Goal: Ask a question: Seek information or help from site administrators or community

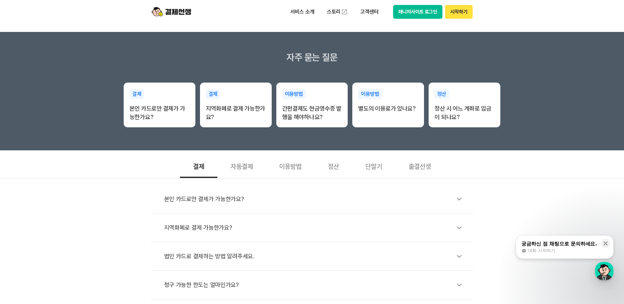
scroll to position [99, 0]
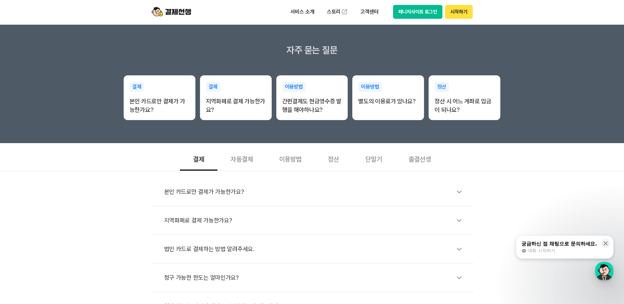
drag, startPoint x: 582, startPoint y: 259, endPoint x: 582, endPoint y: 251, distance: 8.6
click at [359, 260] on div "본인 카드로만 결제가 가능한가요? 지역화폐로 결제 가능한가요? 법인 카드로 결제하는 방법 알려주세요. 청구 가능한 한도는 얼마인가요? 결체 취…" at bounding box center [312, 246] width 624 height 150
click at [359, 251] on div "대화 시작하기" at bounding box center [559, 251] width 76 height 6
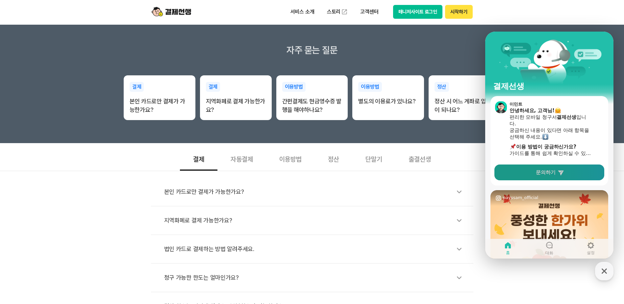
click at [359, 174] on icon at bounding box center [560, 172] width 7 height 7
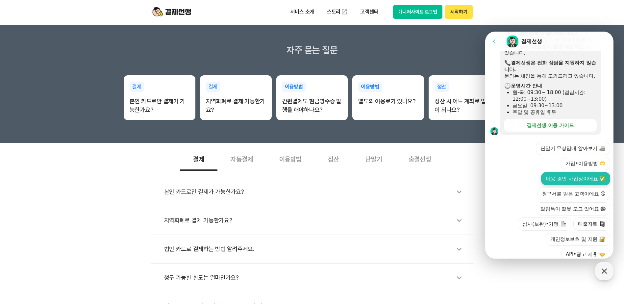
scroll to position [193, 0]
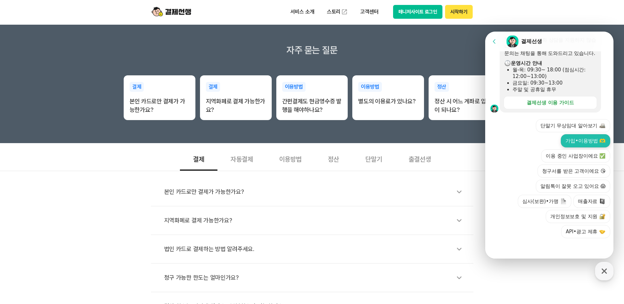
click at [359, 144] on button "가입•이용방법 🫶" at bounding box center [585, 140] width 49 height 13
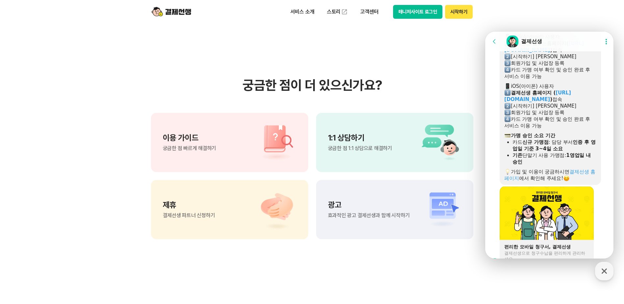
scroll to position [441, 0]
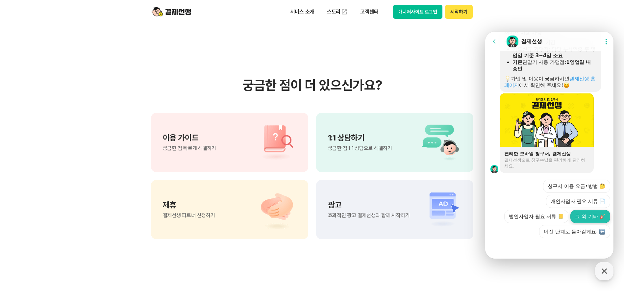
click at [359, 218] on button "그 외 기타 🎸" at bounding box center [590, 216] width 40 height 13
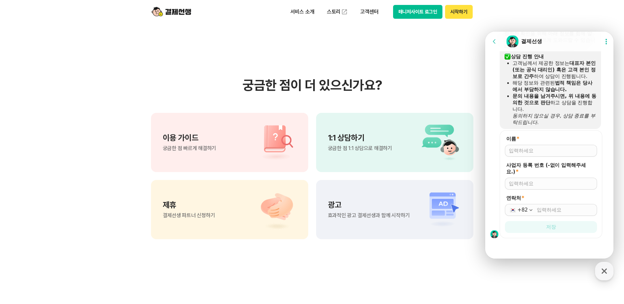
click at [359, 147] on div at bounding box center [551, 151] width 92 height 12
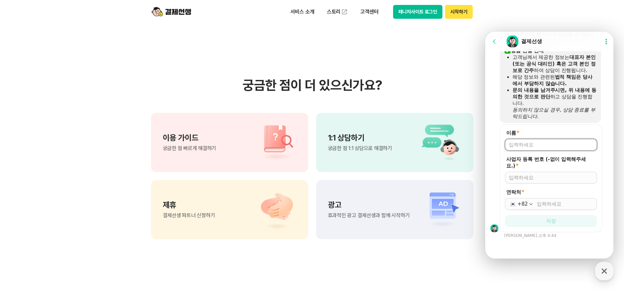
click at [359, 148] on input "이름 *" at bounding box center [551, 144] width 84 height 7
type input "이인정"
click at [359, 202] on input "연락처 *" at bounding box center [565, 204] width 56 height 7
type input "[PHONE_NUMBER]"
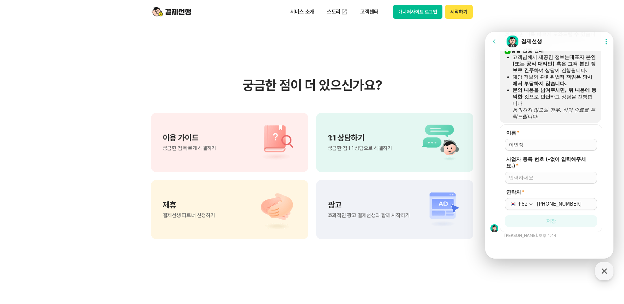
click at [359, 238] on div "이름 * 사업자 등록 번호 (-없이 입력해주세요.) * 연락처 * [PHONE_NUMBER] 저장 [PERSON_NAME], 오후 4:44" at bounding box center [550, 181] width 130 height 114
click at [359, 177] on input "사업자 등록 번호 (-없이 입력해주세요.) *" at bounding box center [551, 177] width 84 height 7
click at [359, 180] on input "000-00-0000" at bounding box center [551, 177] width 84 height 7
click at [359, 176] on input "000-00-0000" at bounding box center [551, 177] width 84 height 7
drag, startPoint x: 523, startPoint y: 176, endPoint x: 1113, endPoint y: 293, distance: 601.2
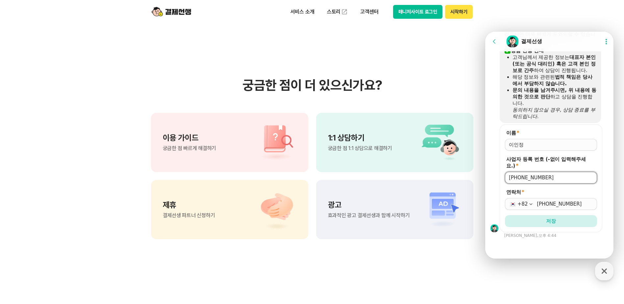
click at [359, 176] on input "[PHONE_NUMBER]" at bounding box center [551, 177] width 84 height 7
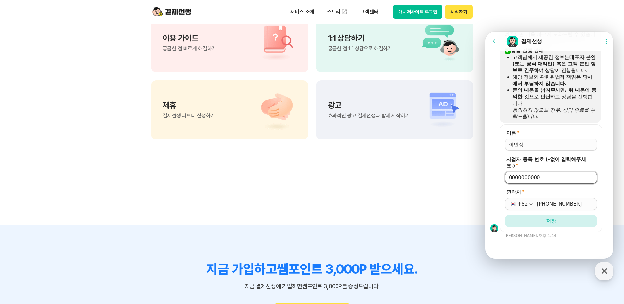
scroll to position [592, 0]
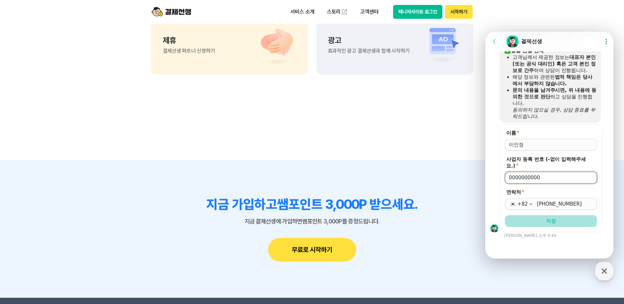
type input "0000000000"
click at [359, 218] on span "저장" at bounding box center [551, 221] width 10 height 7
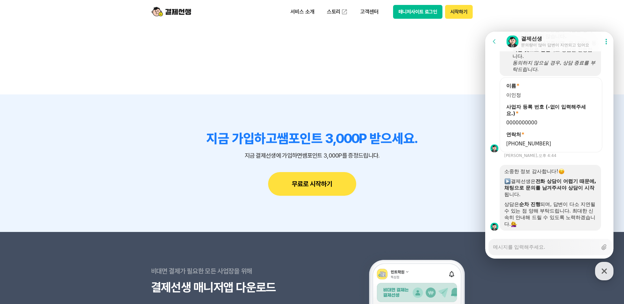
scroll to position [685, 0]
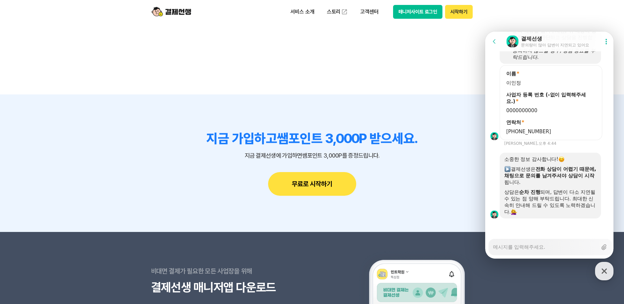
click at [359, 249] on textarea "Messenger Input Textarea" at bounding box center [545, 244] width 104 height 11
type textarea "x"
type textarea "ㅇ"
type textarea "x"
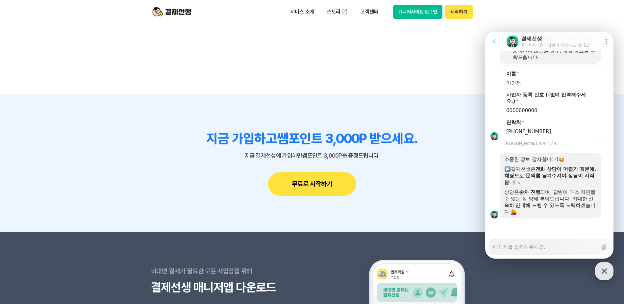
type textarea "ㅇ"
type textarea "x"
type textarea "아"
type textarea "x"
type textarea "앆"
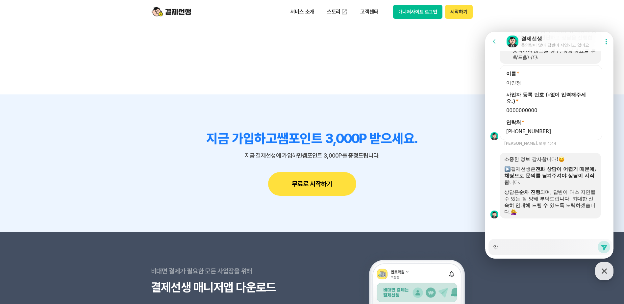
type textarea "x"
type textarea "아"
type textarea "x"
type textarea "ㅇ"
type textarea "x"
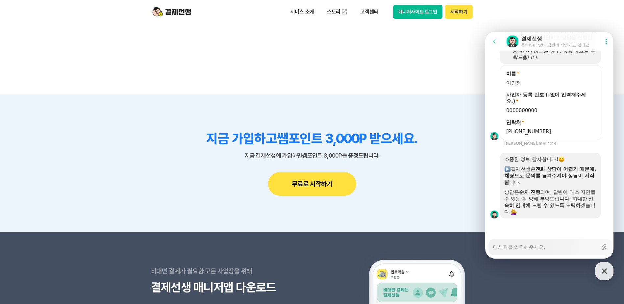
type textarea "x"
type textarea "ㅇ"
type textarea "x"
type textarea "아"
type textarea "x"
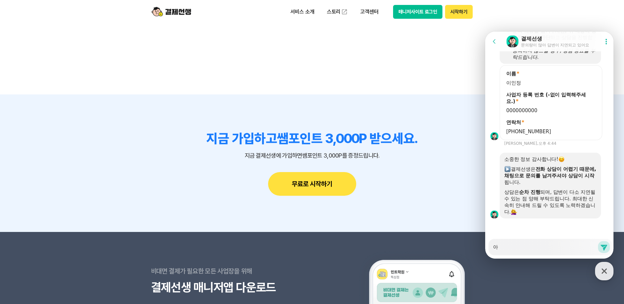
type textarea "앆"
type textarea "x"
type textarea "아까"
type textarea "x"
type textarea "아까"
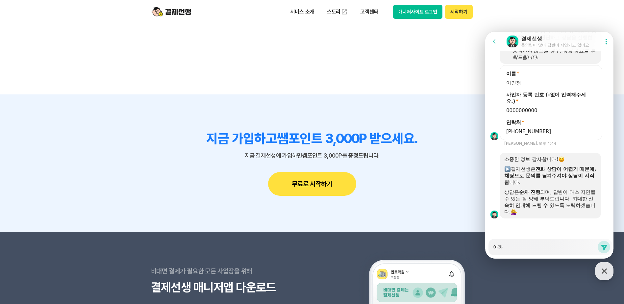
type textarea "x"
type textarea "아까 ㅅ"
type textarea "x"
type textarea "아까 사"
type textarea "x"
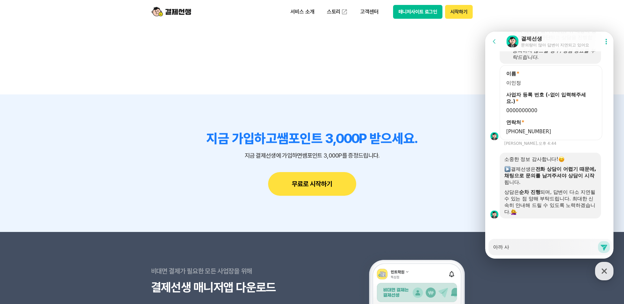
type textarea "아까 상"
type textarea "x"
type textarea "아까 상ㄷ"
type textarea "x"
type textarea "아까 상다"
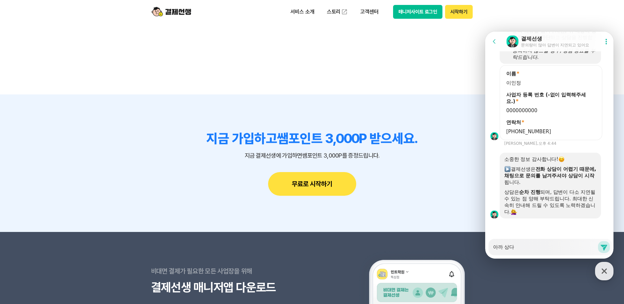
type textarea "x"
type textarea "아까 상담"
type textarea "x"
type textarea "아까 상담ㅇ"
type textarea "x"
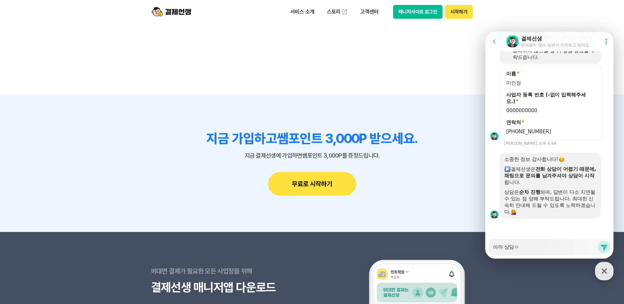
type textarea "아까 상담에"
type textarea "x"
type textarea "아까 상담엣"
type textarea "x"
type textarea "아까 상담에서"
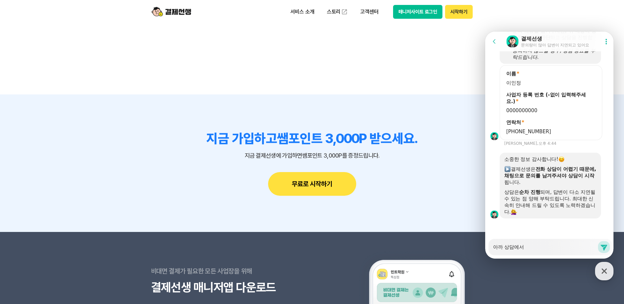
type textarea "x"
type textarea "아까 상담에서"
type textarea "x"
type textarea "아까 상담에서 ㄱ"
type textarea "x"
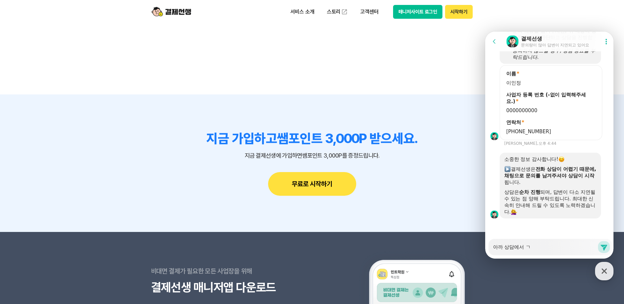
type textarea "아까 상담에서 겨"
type textarea "x"
type textarea "아까 상담에서 결"
type textarea "x"
type textarea "아까 상담에서 결ㅈ"
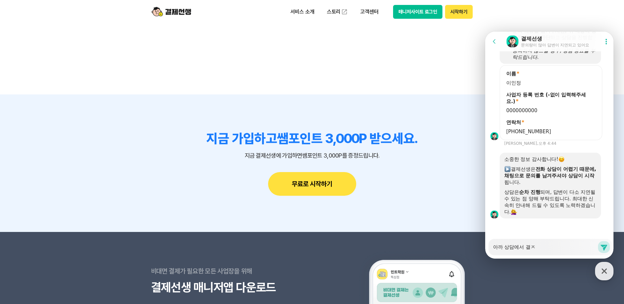
type textarea "x"
type textarea "아까 상담에서 결제"
type textarea "x"
type textarea "아까 상담에서 결젯"
type textarea "x"
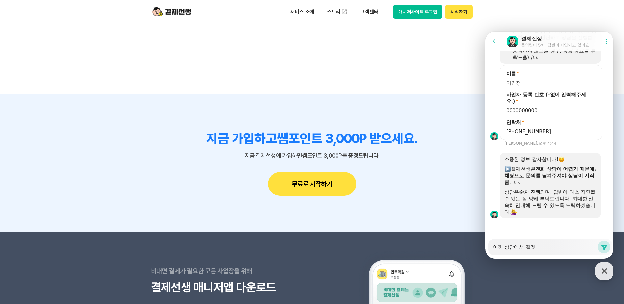
type textarea "아까 상담에서 결제서"
type textarea "x"
type textarea "아까 상담에서 결제선"
type textarea "x"
type textarea "아까 상담에서 결제선ㅅ"
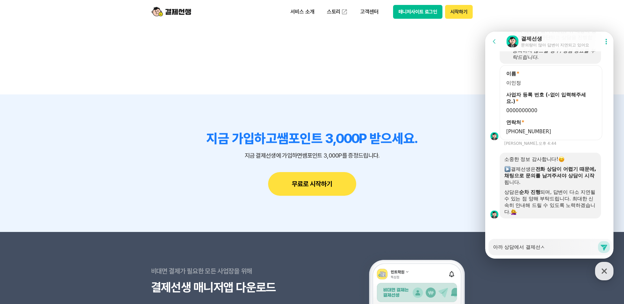
type textarea "x"
type textarea "아까 상담에서 결제선새"
type textarea "x"
type textarea "아까 상담에서 결제선생"
type textarea "x"
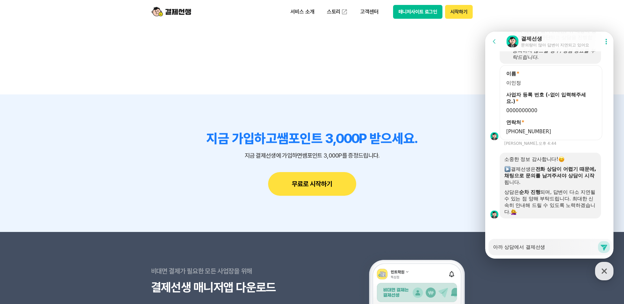
type textarea "아까 상담에서 결제선새"
type textarea "x"
type textarea "아까 상담에서 결제선ㅅ"
type textarea "x"
type textarea "아까 상담에서 결제선"
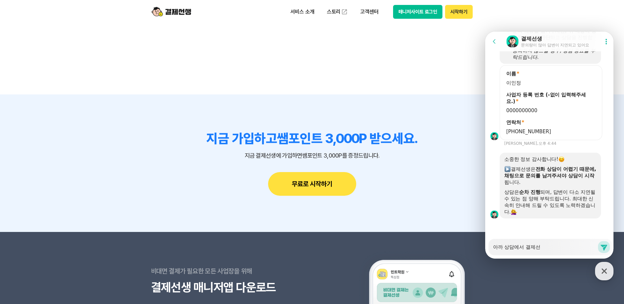
type textarea "x"
type textarea "아까 상담에서 결제"
type textarea "x"
type textarea "아까 상담에서 결"
type textarea "x"
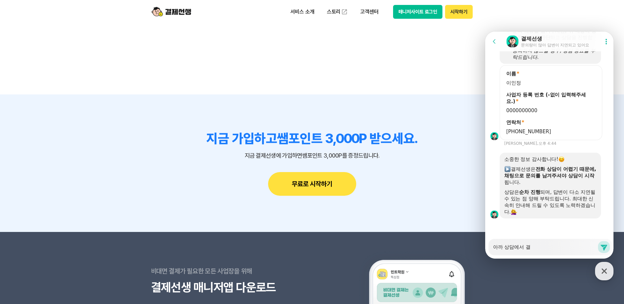
type textarea "아까 상담에서"
type textarea "x"
type textarea "아까 상담에서 ㅈ"
type textarea "x"
type textarea "아까 상담에서 지"
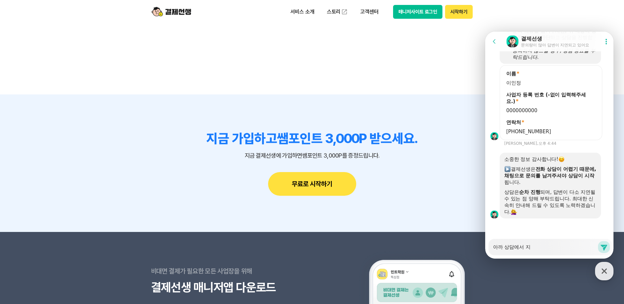
type textarea "x"
type textarea "아까 상담에서 징"
type textarea "x"
type textarea "아까 상담에서 지여"
type textarea "x"
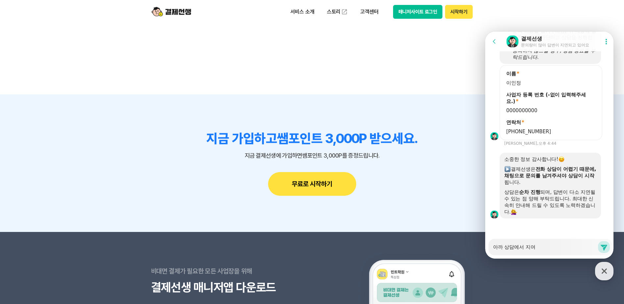
type textarea "아까 상담에서 지역"
type textarea "x"
type textarea "아까 상담에서 지역ㅎ"
type textarea "x"
type textarea "아까 상담에서 지역호"
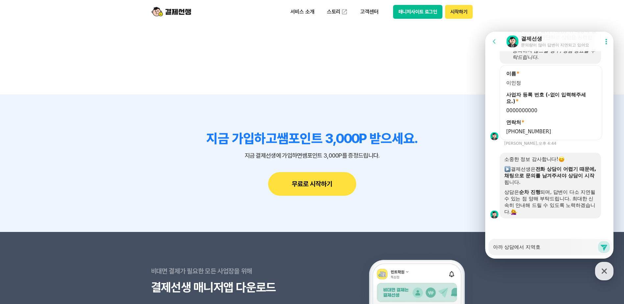
type textarea "x"
type textarea "아까 상담에서 지역화"
type textarea "x"
type textarea "아까 상담에서 지역홮"
type textarea "x"
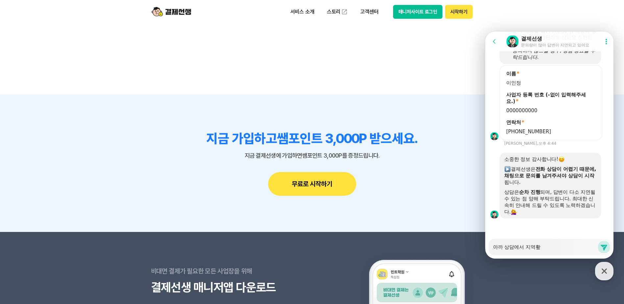
type textarea "아까 상담에서 지역화폐"
type textarea "x"
type textarea "아까 상담에서 지역화ㅍ"
type textarea "x"
type textarea "아까 상담에서 지역화"
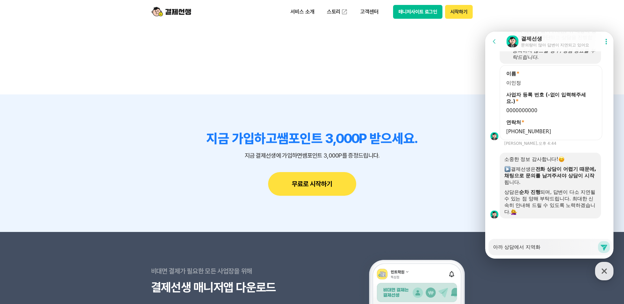
type textarea "x"
type textarea "아까 상담에서 지역"
type textarea "x"
type textarea "아까 상담에서 지"
type textarea "x"
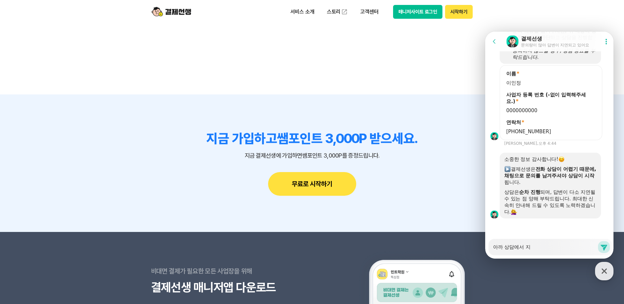
type textarea "아까 상담에서"
type textarea "x"
type textarea "아까 상담에서 ㅈ"
type textarea "x"
type textarea "아까 상담에서"
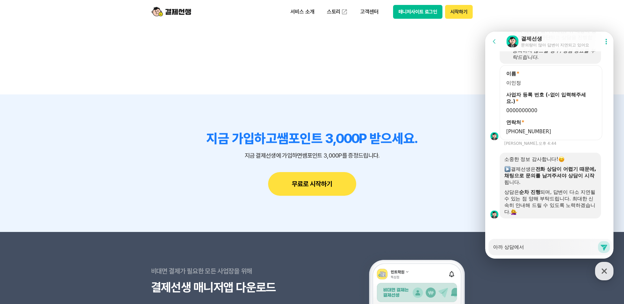
type textarea "x"
type textarea "아까 상담에서 ㄱ"
type textarea "x"
type textarea "아까 상담에서 겨"
type textarea "x"
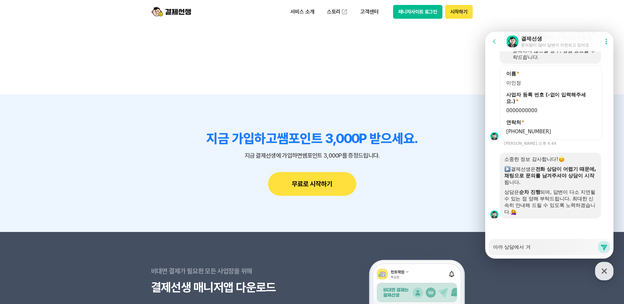
type textarea "아까 상담에서 결"
type textarea "x"
type textarea "아까 상담에서 결ㅈ"
type textarea "x"
type textarea "아까 상담에서 결제"
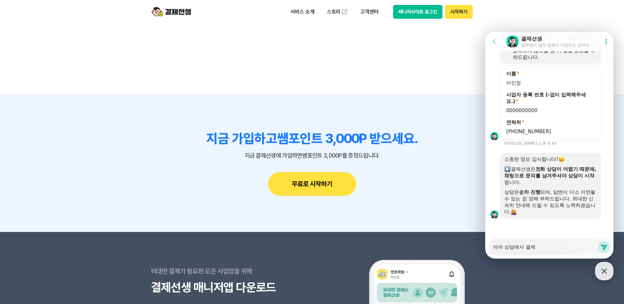
type textarea "x"
type textarea "아까 상담에서 결젯"
type textarea "x"
type textarea "아까 상담에서 결제시"
type textarea "x"
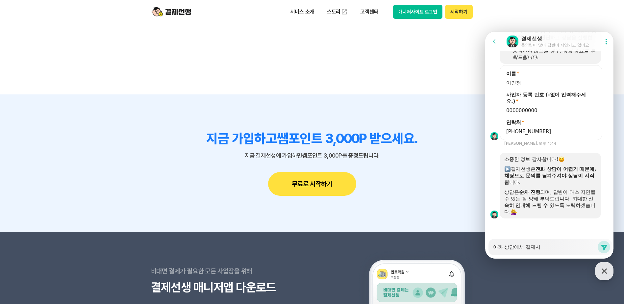
type textarea "아까 상담에서 결제시"
type textarea "x"
type textarea "아까 상담에서 결제시"
type textarea "x"
type textarea "아까 상담에서 결제"
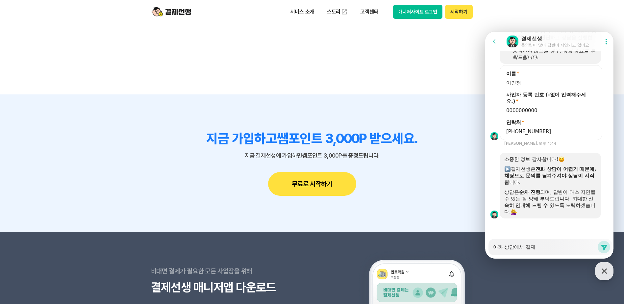
type textarea "x"
type textarea "아까 상담에서 결제"
type textarea "x"
type textarea "아까 상담에서 결제 ㅅ"
type textarea "x"
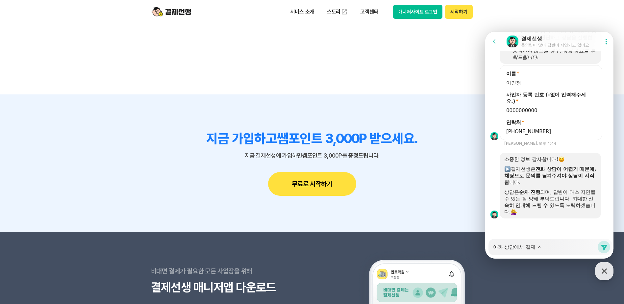
type textarea "아까 상담에서 결제 시"
type textarea "x"
type textarea "아까 상담에서 결제 시"
type textarea "x"
type textarea "아까 상담에서 결제 시 ㅋ"
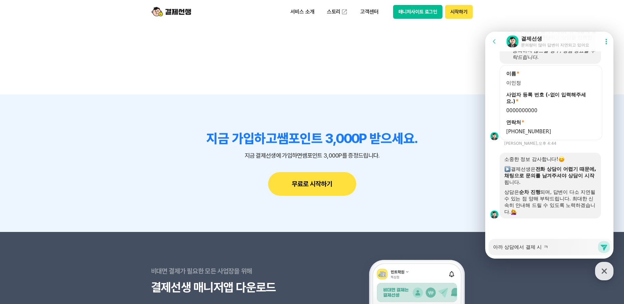
type textarea "x"
type textarea "아까 상담에서 결제 시"
type textarea "x"
type textarea "아까 상담에서 결제 시"
type textarea "x"
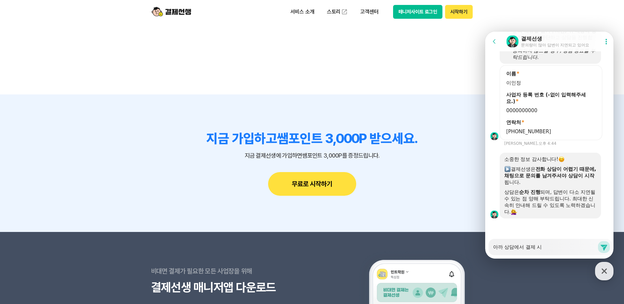
type textarea "아까 상담에서 결제 시"
type textarea "x"
type textarea "아까 상담에서 결제 시"
type textarea "x"
type textarea "아까 상담에서 결제"
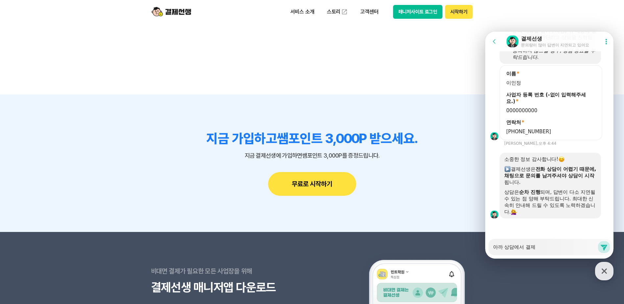
type textarea "x"
type textarea "아까 상담에서 결제"
type textarea "x"
type textarea "아까 상담에서 결"
type textarea "x"
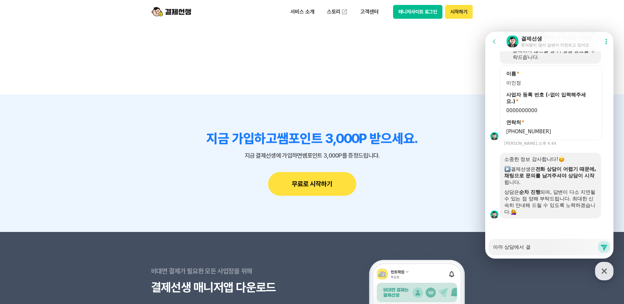
type textarea "아까 상담에서"
type textarea "x"
type textarea "아까 상담에서 ㄷ"
type textarea "x"
type textarea "아까 상담에서 대"
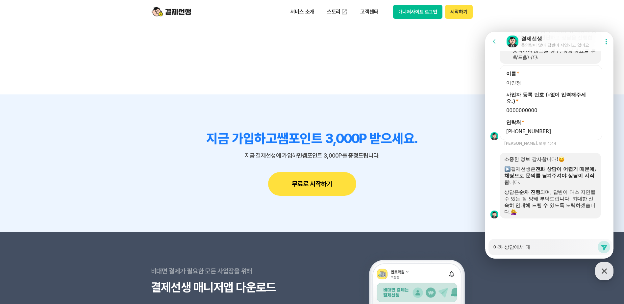
type textarea "x"
type textarea "아까 상담에서 댁"
type textarea "x"
type textarea "아까 상담에서 [GEOGRAPHIC_DATA]"
type textarea "x"
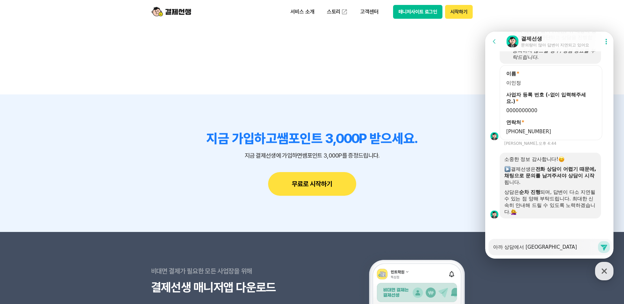
type textarea "아까 상담에서 대굴"
type textarea "x"
type textarea "아까 상담에서 [GEOGRAPHIC_DATA]"
type textarea "x"
type textarea "아까 상담에서 대구롶"
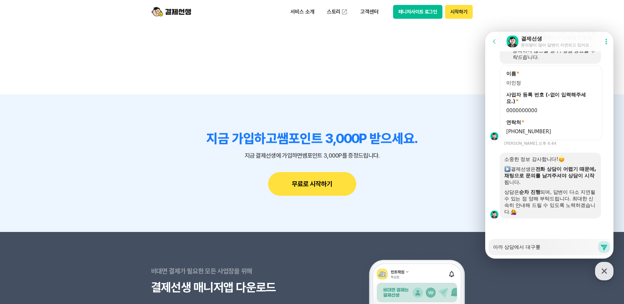
type textarea "x"
type textarea "아까 상담에서 [GEOGRAPHIC_DATA]"
type textarea "x"
type textarea "아까 상담에서 [GEOGRAPHIC_DATA]로펭"
type textarea "x"
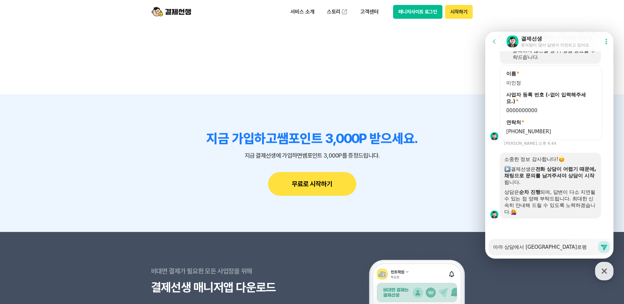
type textarea "아까 상담에서 [GEOGRAPHIC_DATA]"
type textarea "x"
type textarea "아까 상담에서 [GEOGRAPHIC_DATA]"
type textarea "x"
type textarea "아까 상담에서 대구로페이 ㄱ"
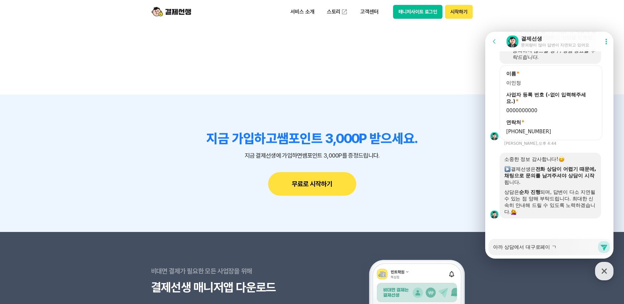
type textarea "x"
type textarea "아까 상담에서 대구로페이 겨"
type textarea "x"
type textarea "아까 상담에서 대구로페이 결"
type textarea "x"
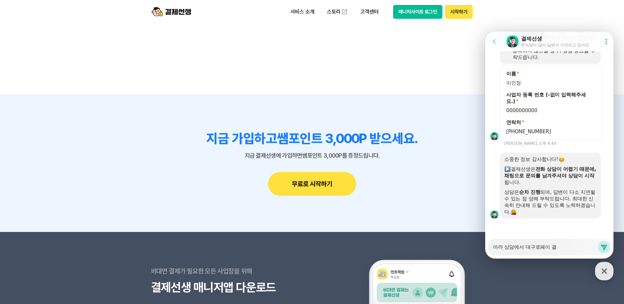
type textarea "아까 상담에서 대구로페이 결ㅈ"
type textarea "x"
type textarea "아까 상담에서 대구로페이 결제"
type textarea "x"
type textarea "아까 상담에서 대구로페이 결제"
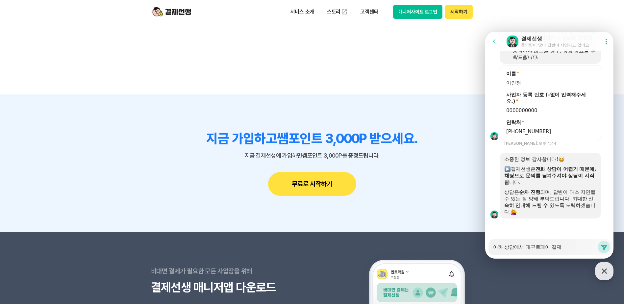
type textarea "x"
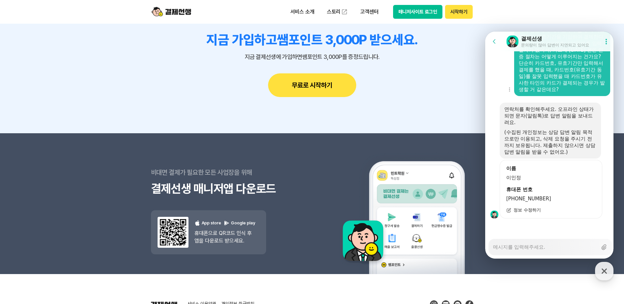
scroll to position [886, 0]
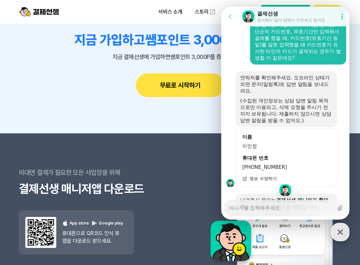
drag, startPoint x: 343, startPoint y: 234, endPoint x: 345, endPoint y: 227, distance: 7.6
click at [343, 234] on icon "button" at bounding box center [340, 232] width 12 height 12
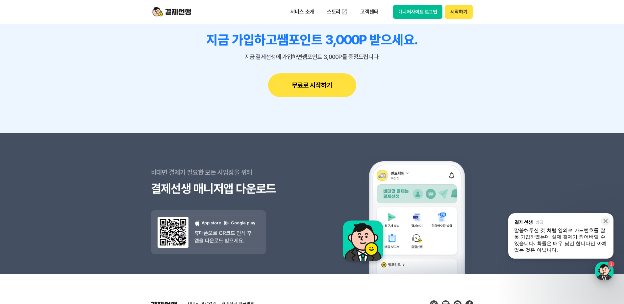
click at [359, 264] on div "button" at bounding box center [604, 271] width 18 height 18
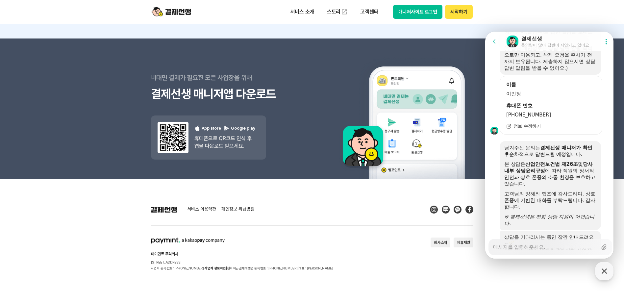
scroll to position [963, 0]
click at [359, 42] on icon at bounding box center [493, 41] width 3 height 4
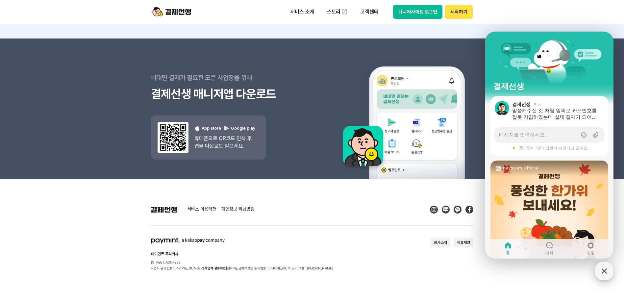
click at [359, 264] on icon "button" at bounding box center [603, 270] width 5 height 5
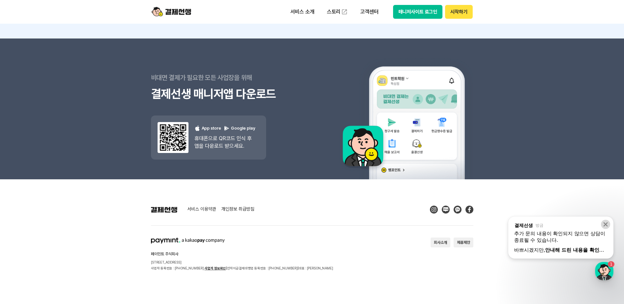
click at [359, 220] on button at bounding box center [605, 224] width 9 height 9
